Goal: Transaction & Acquisition: Purchase product/service

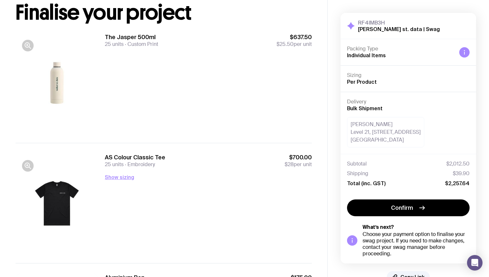
scroll to position [49, 0]
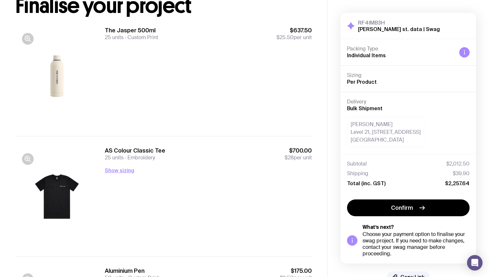
click at [122, 175] on div "AS Colour Classic Tee 25 units Embroidery $700.00 $28 per unit Show sizing Men’…" at bounding box center [208, 196] width 207 height 99
click at [118, 171] on button "Show sizing" at bounding box center [119, 171] width 29 height 8
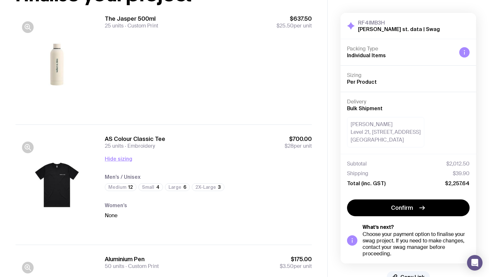
scroll to position [0, 0]
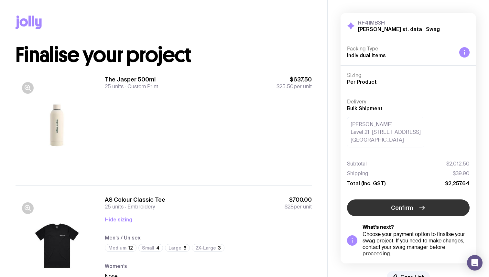
click at [409, 208] on span "Confirm" at bounding box center [402, 208] width 22 height 8
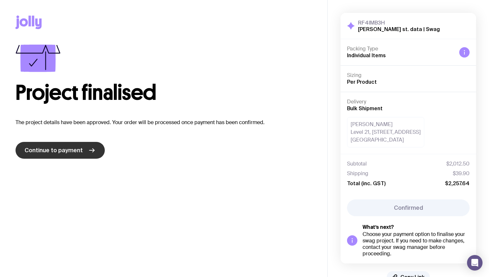
click at [88, 150] on icon at bounding box center [92, 151] width 8 height 8
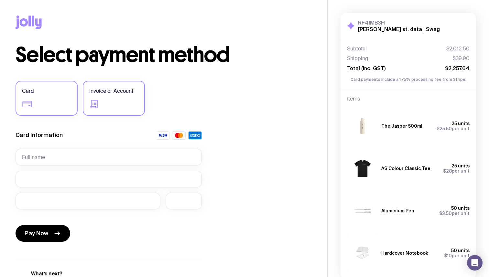
click at [124, 102] on label "Invoice or Account" at bounding box center [114, 98] width 62 height 35
click at [0, 0] on input "Invoice or Account" at bounding box center [0, 0] width 0 height 0
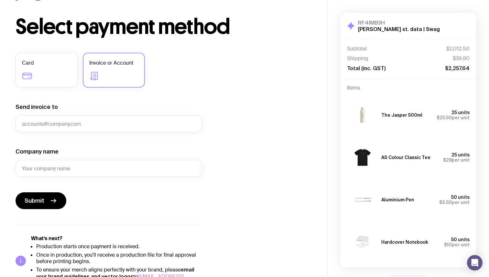
scroll to position [44, 0]
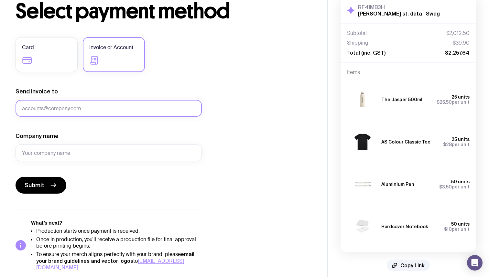
click at [128, 114] on input "Send invoice to" at bounding box center [109, 108] width 186 height 17
type input "[EMAIL_ADDRESS][PERSON_NAME][DOMAIN_NAME]"
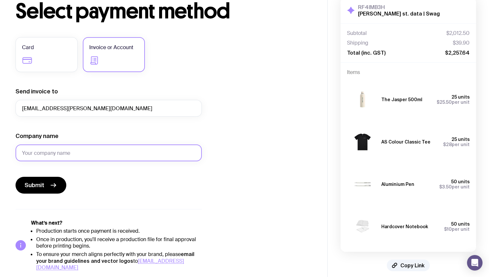
click at [96, 157] on input "Company name" at bounding box center [109, 153] width 186 height 17
type input "Shift"
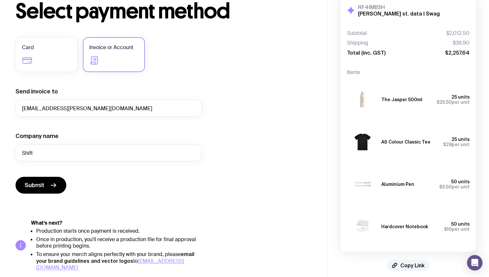
click at [102, 170] on form "Send invoice to [EMAIL_ADDRESS][PERSON_NAME][DOMAIN_NAME] Company name Shift Su…" at bounding box center [109, 141] width 186 height 106
click at [46, 187] on button "Submit" at bounding box center [41, 185] width 51 height 17
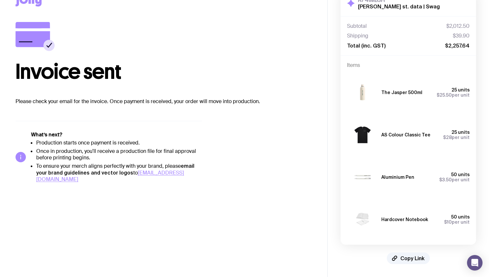
scroll to position [0, 0]
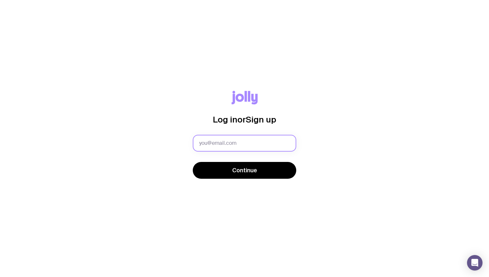
click at [217, 142] on input "text" at bounding box center [245, 143] width 104 height 17
type input "[EMAIL_ADDRESS][PERSON_NAME][DOMAIN_NAME]"
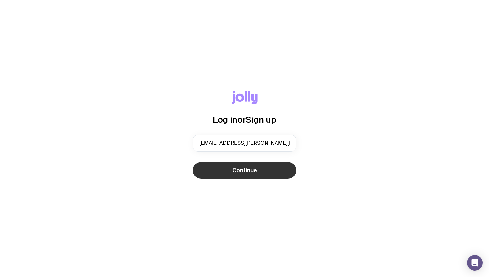
click at [224, 167] on button "Continue" at bounding box center [245, 170] width 104 height 17
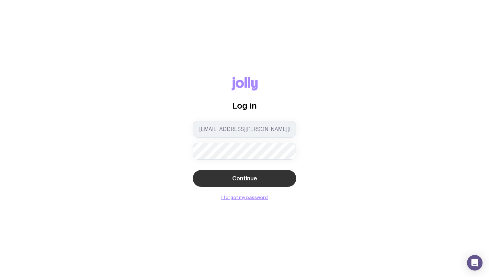
click at [217, 174] on button "Continue" at bounding box center [245, 178] width 104 height 17
